Goal: Navigation & Orientation: Find specific page/section

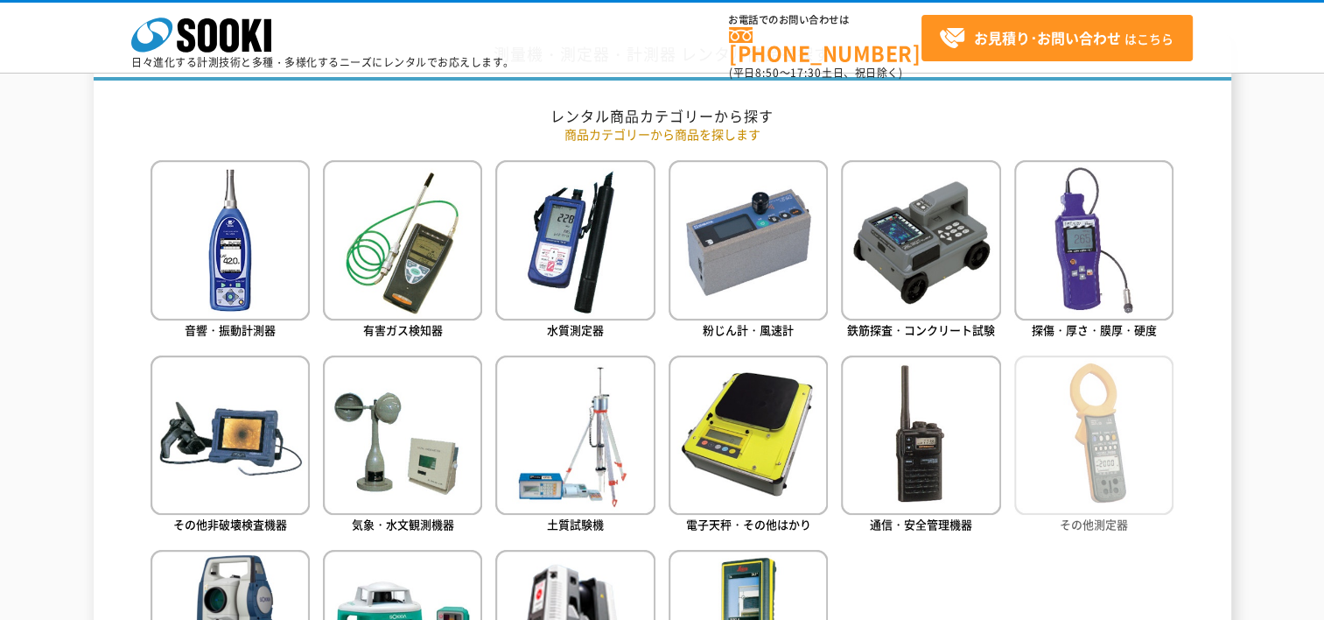
click at [1117, 441] on img at bounding box center [1093, 434] width 159 height 159
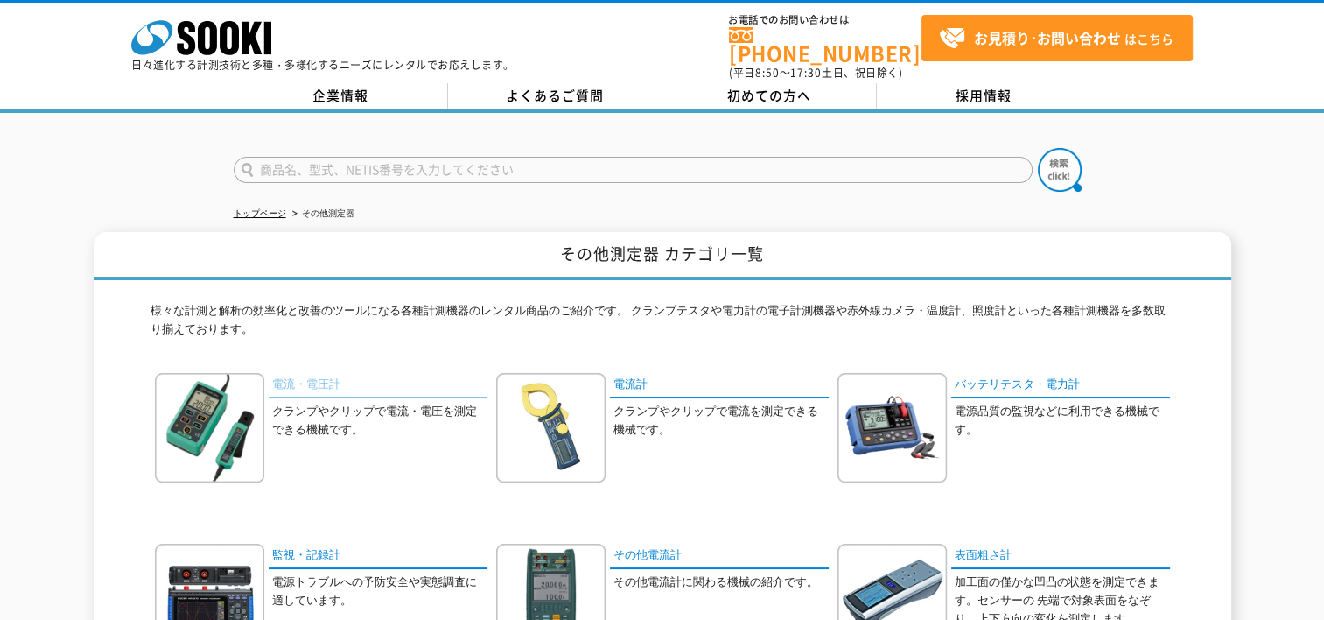
click at [326, 374] on link "電流・電圧計" at bounding box center [378, 385] width 219 height 25
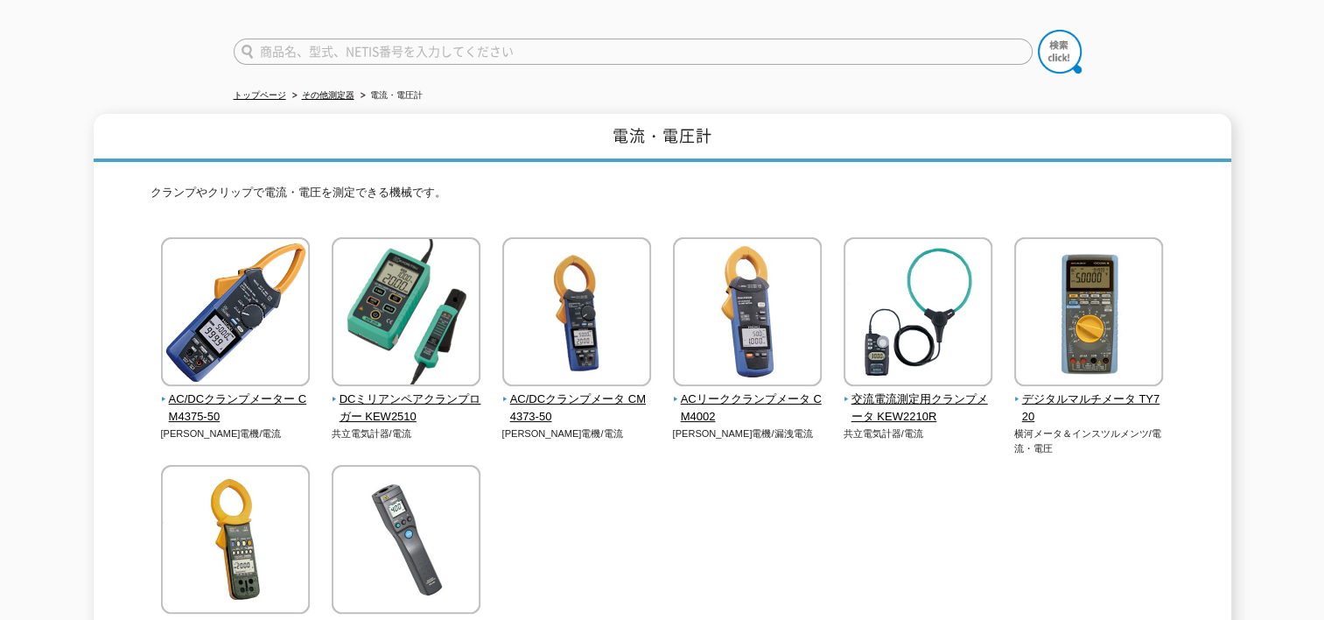
scroll to position [88, 0]
